Goal: Transaction & Acquisition: Obtain resource

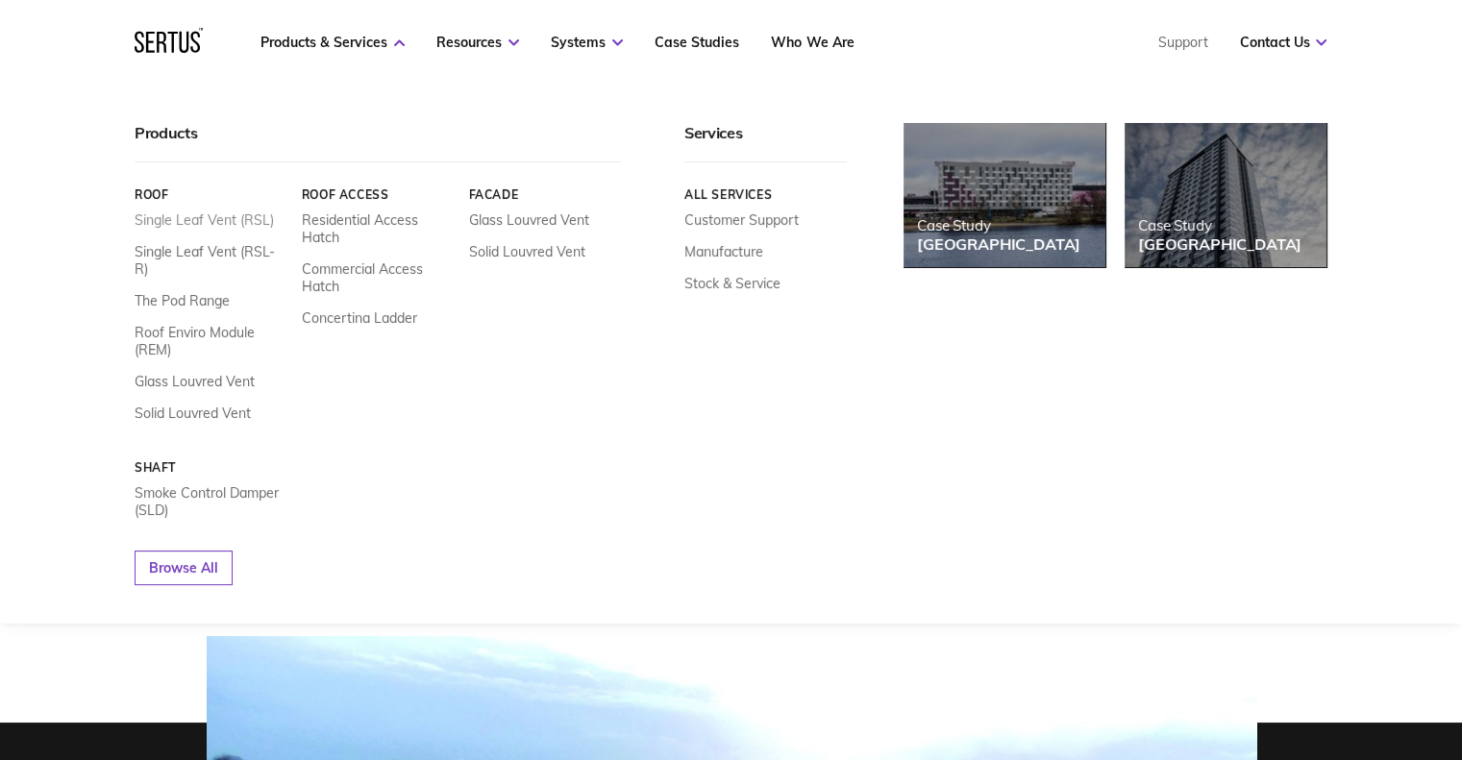
click at [225, 226] on link "Single Leaf Vent (RSL)" at bounding box center [204, 219] width 139 height 17
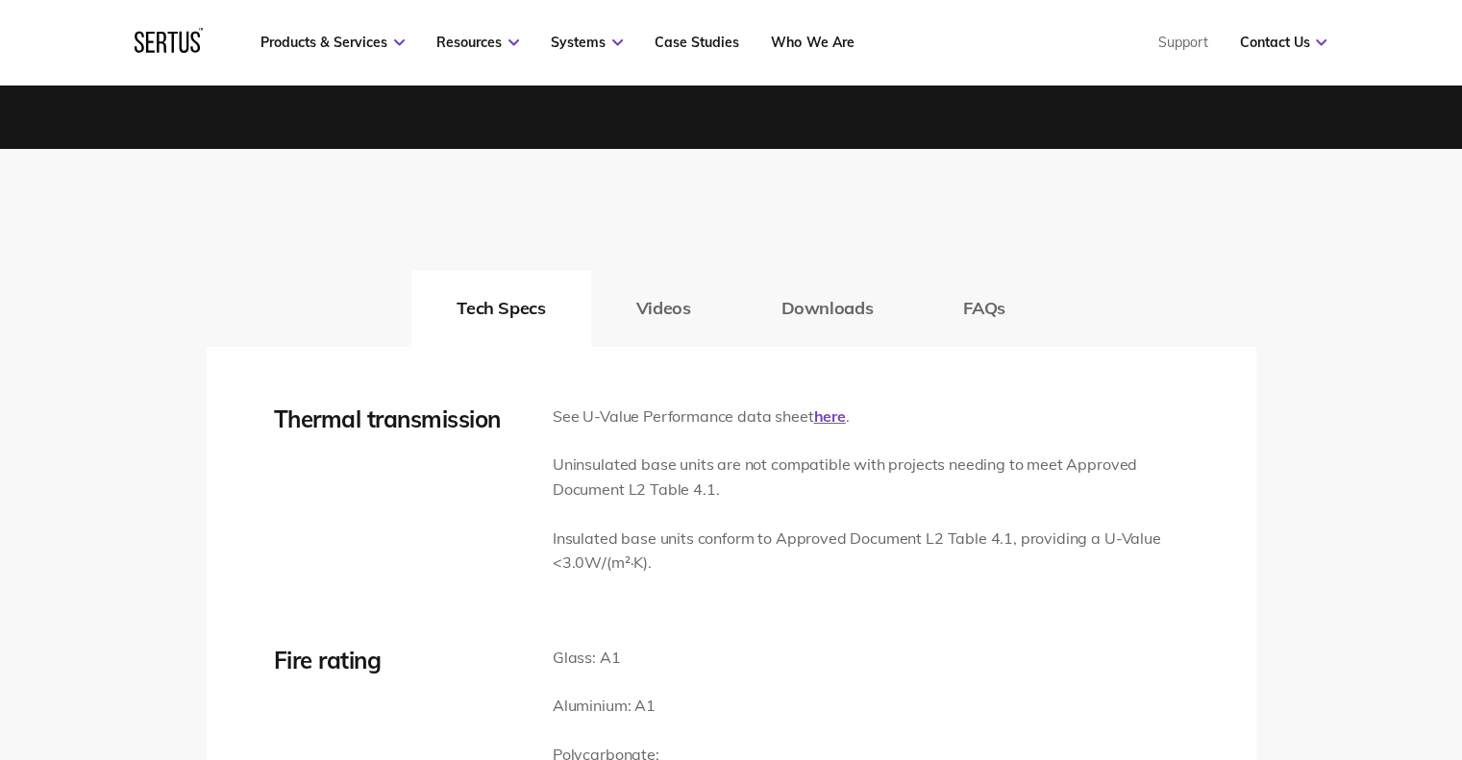
scroll to position [2883, 0]
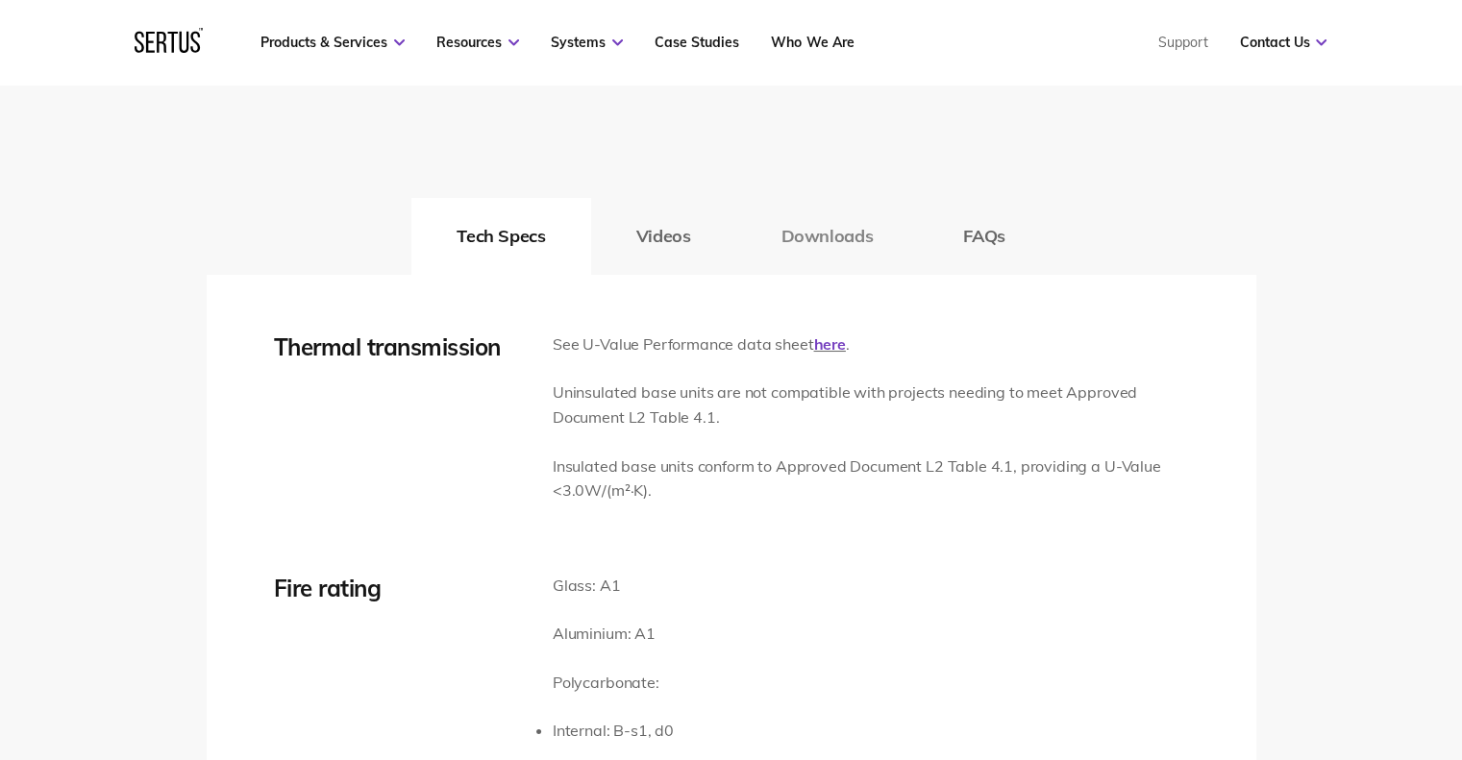
click at [823, 237] on button "Downloads" at bounding box center [826, 236] width 183 height 77
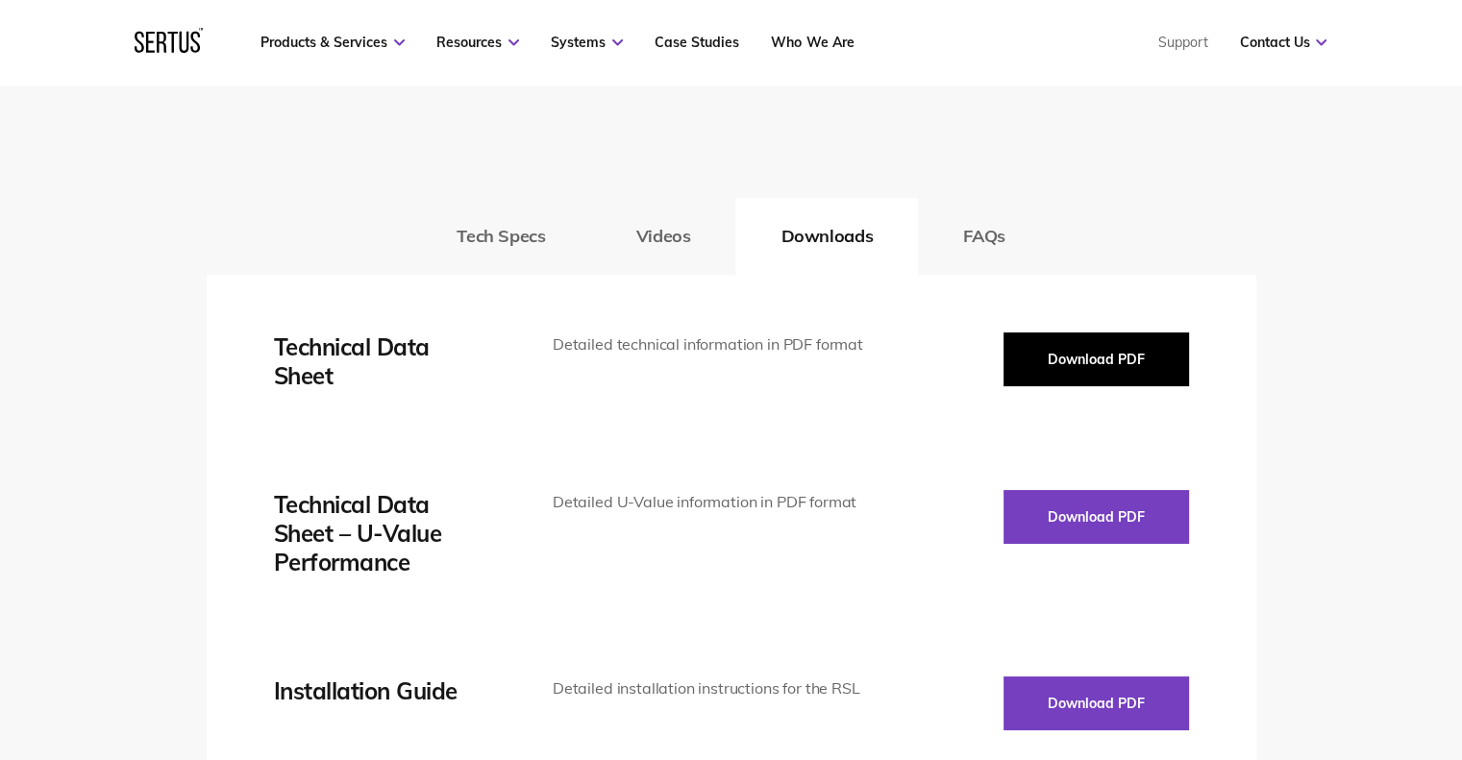
click at [1092, 353] on button "Download PDF" at bounding box center [1095, 360] width 185 height 54
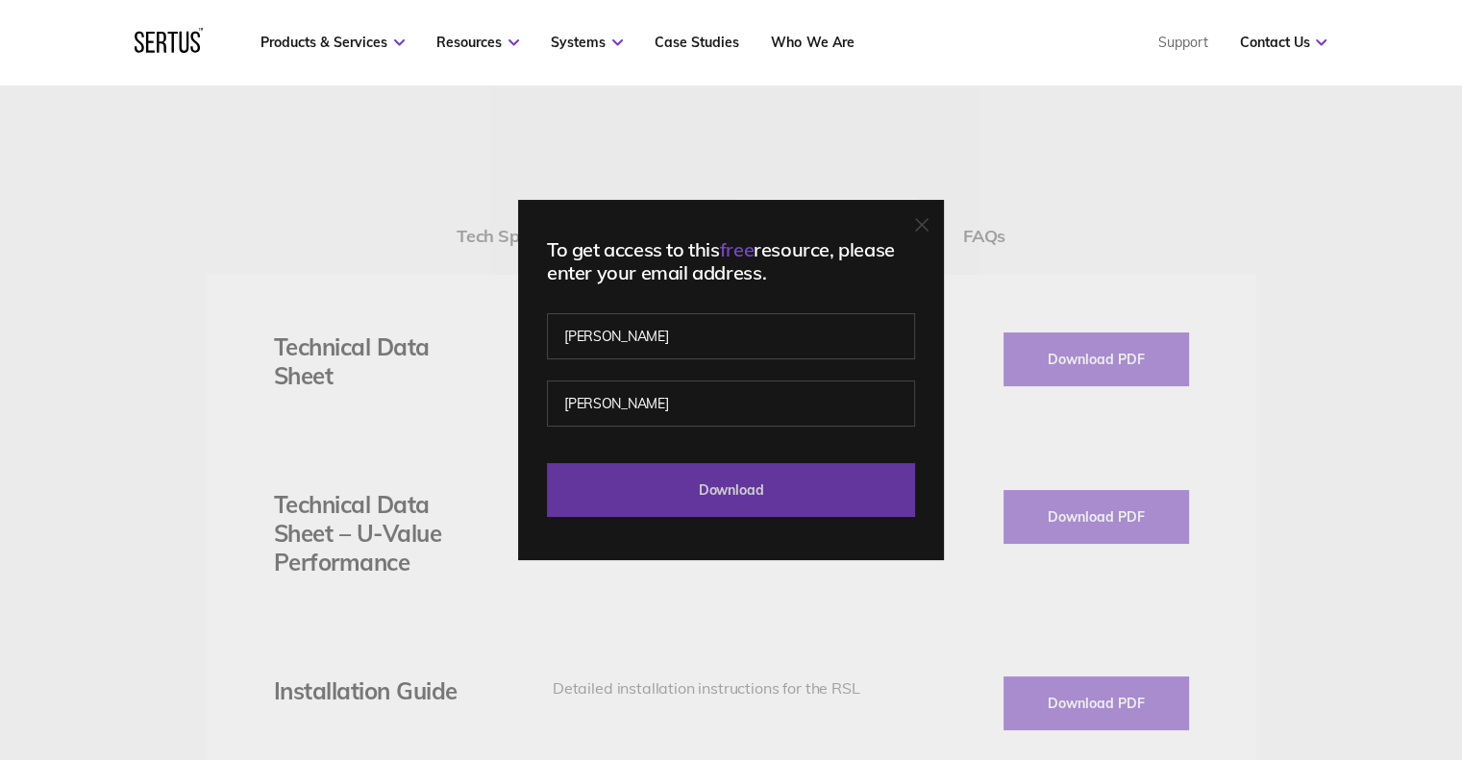
click at [633, 482] on input "Download" at bounding box center [731, 490] width 368 height 54
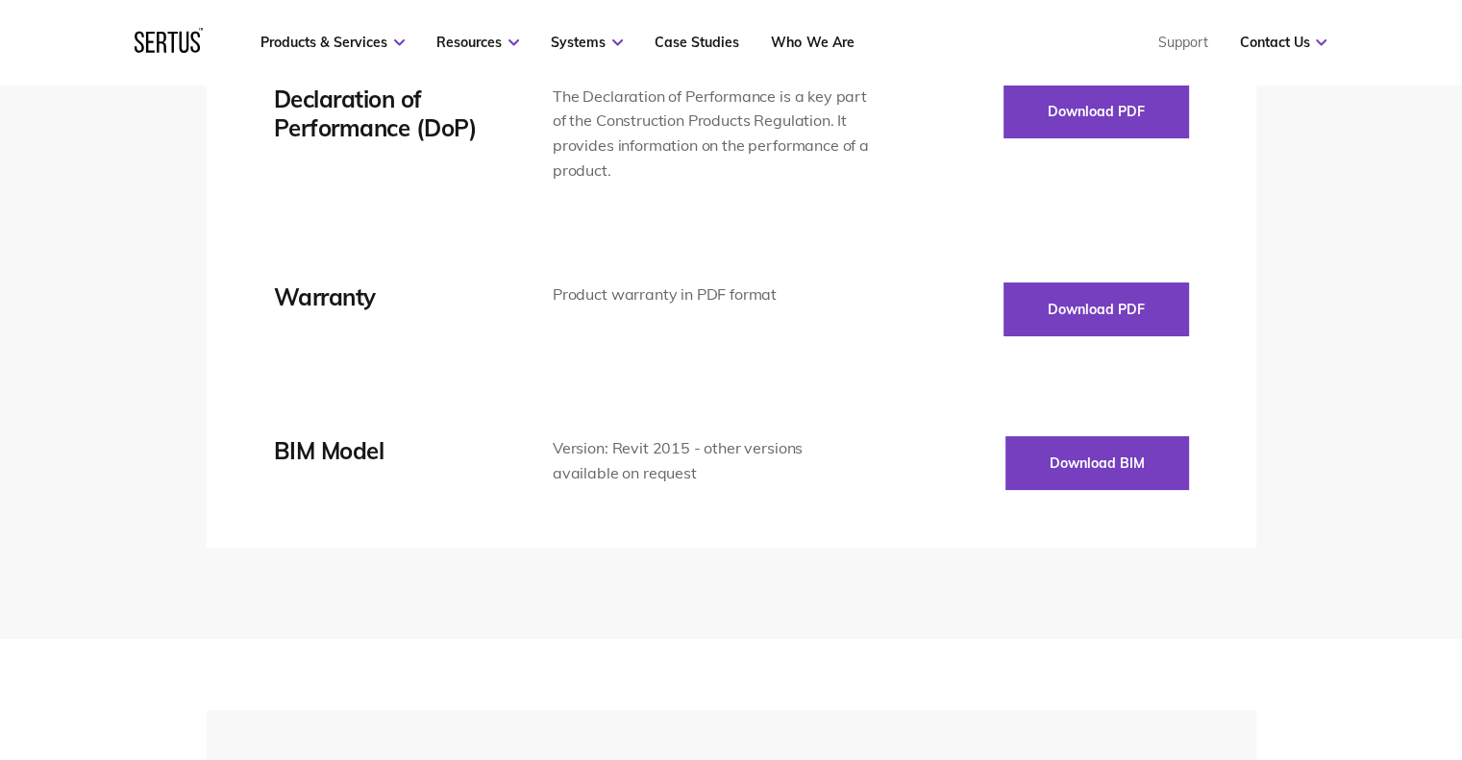
scroll to position [3941, 0]
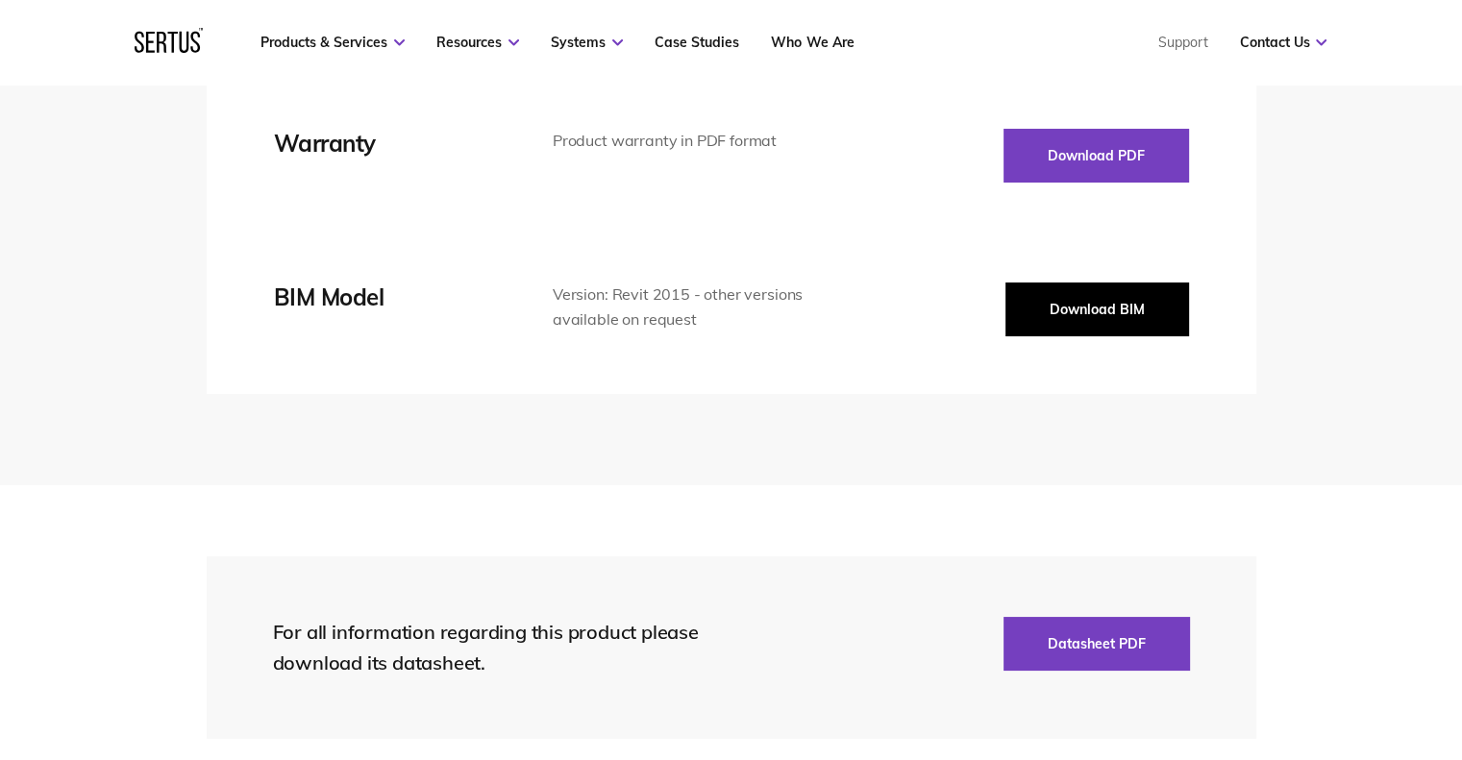
click at [1076, 310] on button "Download BIM" at bounding box center [1097, 310] width 184 height 54
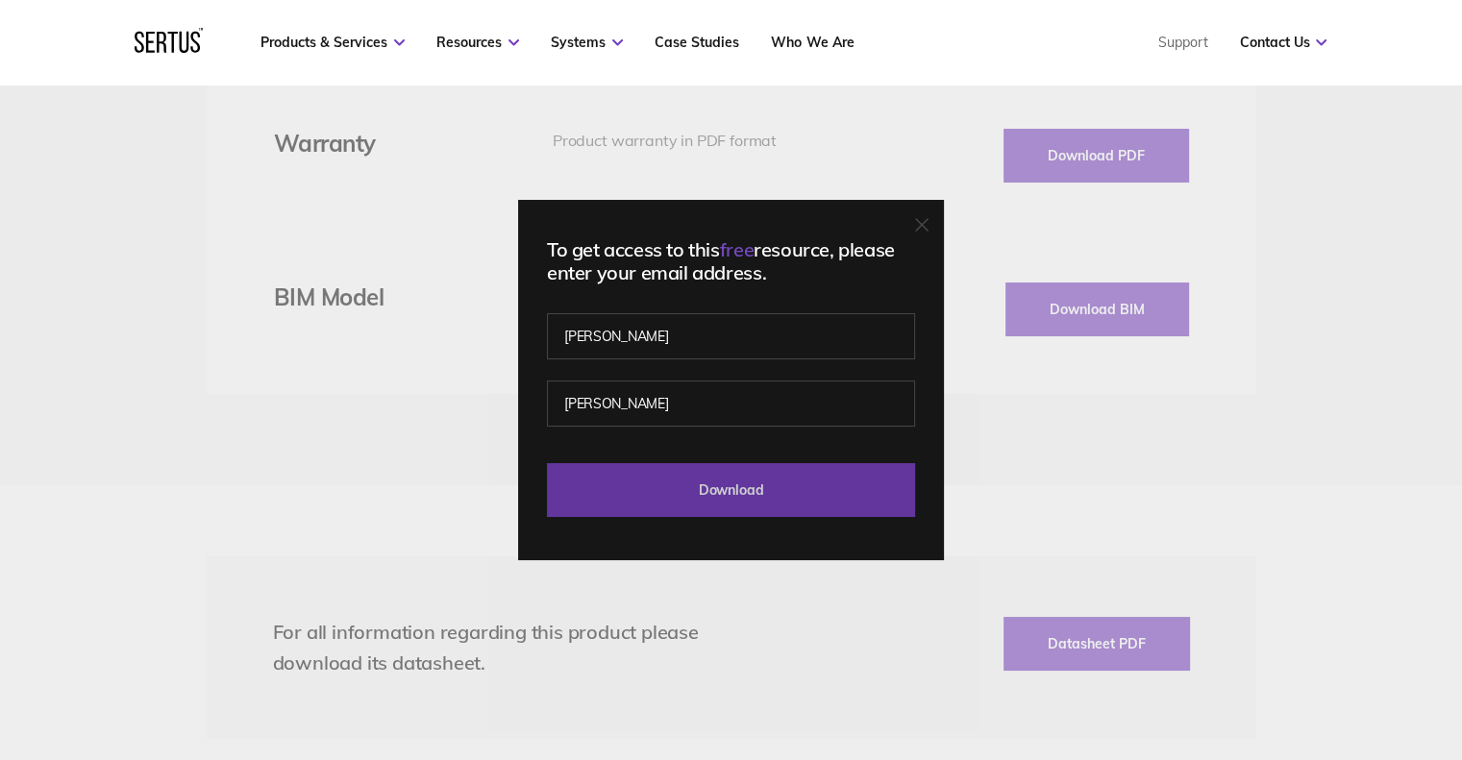
click at [618, 501] on input "Download" at bounding box center [731, 490] width 368 height 54
